Goal: Navigation & Orientation: Find specific page/section

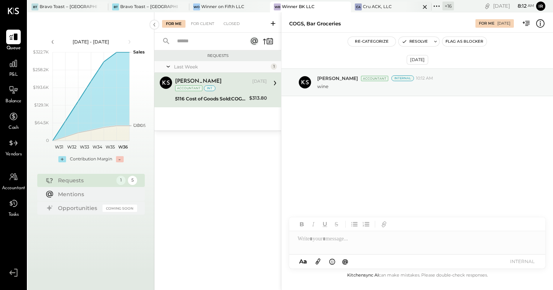
click at [377, 7] on div "CA Cru ACK, LLC" at bounding box center [385, 6] width 69 height 7
